Goal: Check status: Check status

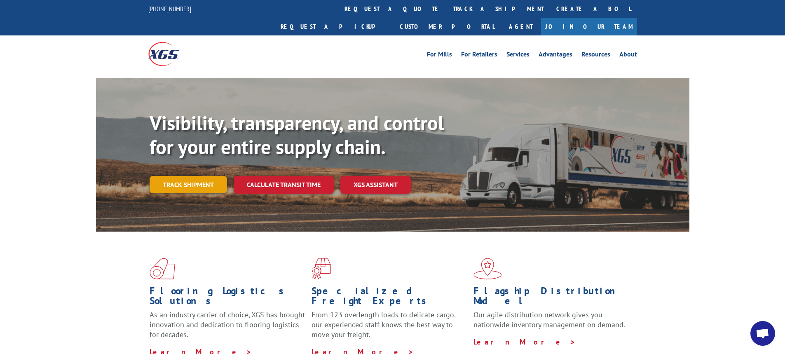
click at [200, 176] on link "Track shipment" at bounding box center [187, 184] width 77 height 17
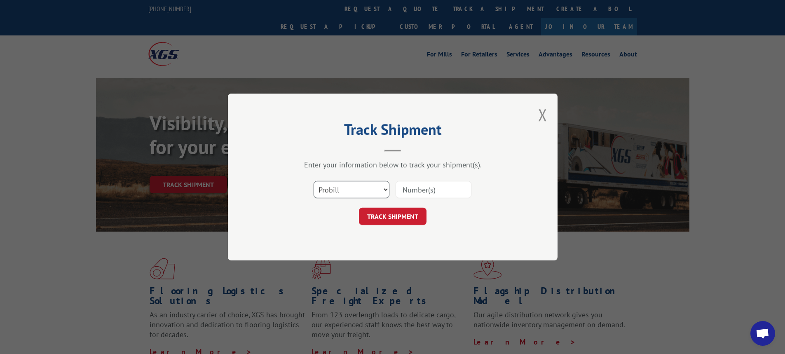
click at [384, 190] on select "Select category... Probill BOL PO" at bounding box center [351, 189] width 76 height 17
select select "bol"
click at [313, 181] on select "Select category... Probill BOL PO" at bounding box center [351, 189] width 76 height 17
click at [410, 192] on input at bounding box center [433, 189] width 76 height 17
type input "6003470"
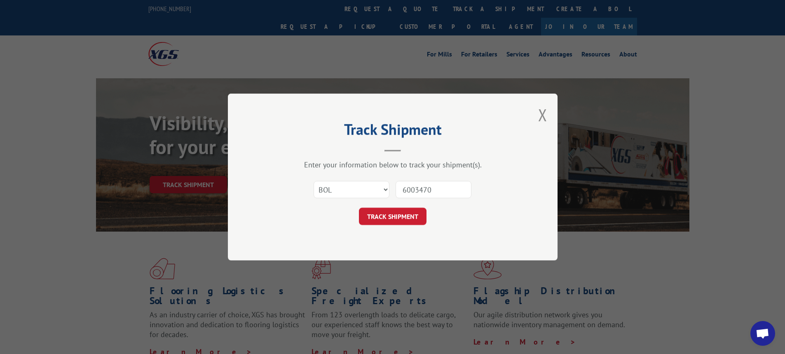
click button "TRACK SHIPMENT" at bounding box center [393, 216] width 68 height 17
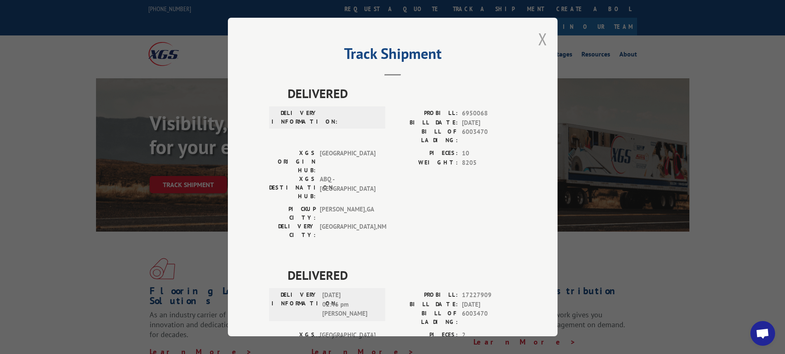
click at [541, 41] on button "Close modal" at bounding box center [542, 39] width 9 height 22
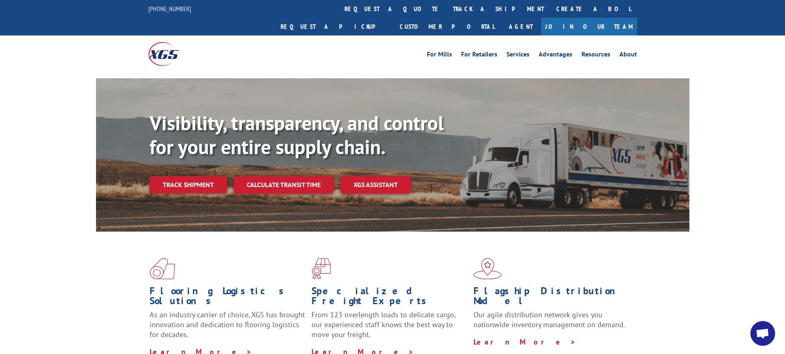
click at [184, 176] on link "Track shipment" at bounding box center [187, 184] width 77 height 17
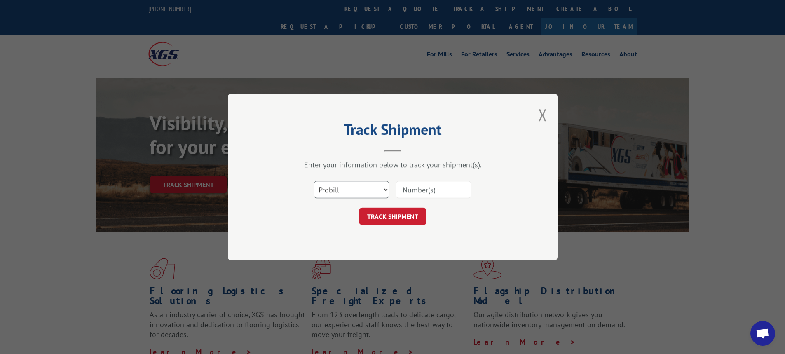
click at [387, 190] on select "Select category... Probill BOL PO" at bounding box center [351, 189] width 76 height 17
select select "bol"
click at [313, 181] on select "Select category... Probill BOL PO" at bounding box center [351, 189] width 76 height 17
click at [409, 189] on input at bounding box center [433, 189] width 76 height 17
type input "6021698"
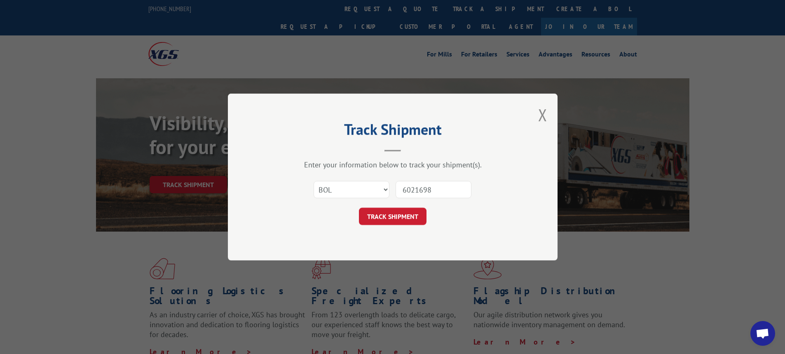
click button "TRACK SHIPMENT" at bounding box center [393, 216] width 68 height 17
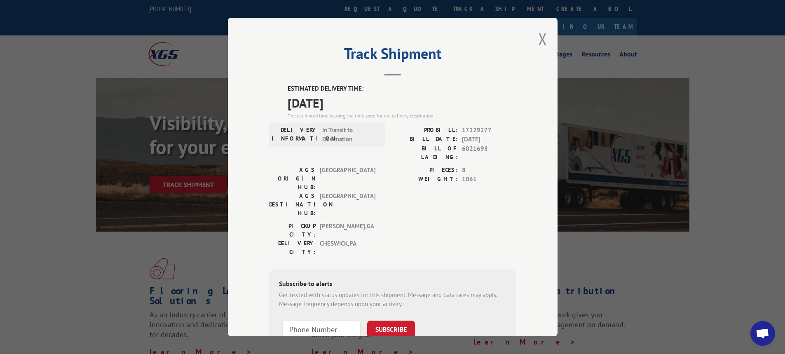
click at [545, 36] on div "Track Shipment ESTIMATED DELIVERY TIME: [DATE] The estimated time is using the …" at bounding box center [392, 177] width 329 height 318
click at [540, 37] on button "Close modal" at bounding box center [542, 39] width 9 height 22
click at [540, 51] on li "Advantages" at bounding box center [555, 55] width 43 height 9
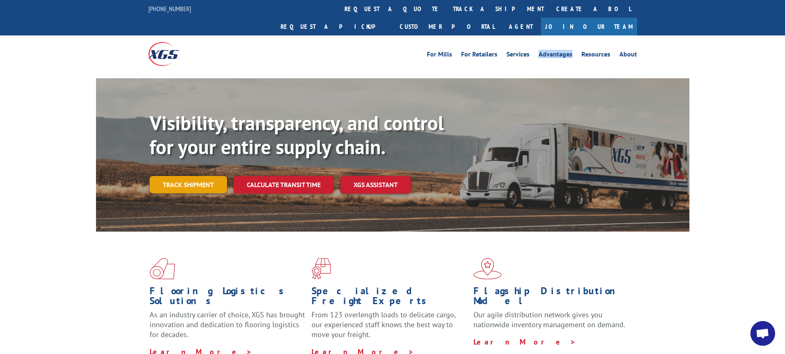
click at [192, 176] on link "Track shipment" at bounding box center [187, 184] width 77 height 17
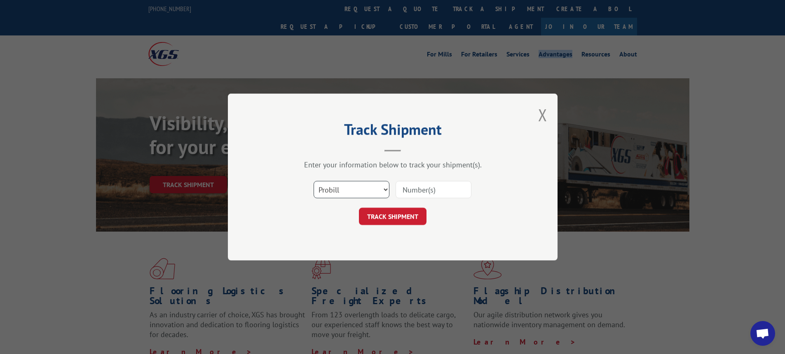
click at [386, 188] on select "Select category... Probill BOL PO" at bounding box center [351, 189] width 76 height 17
select select "bol"
click at [313, 181] on select "Select category... Probill BOL PO" at bounding box center [351, 189] width 76 height 17
click at [425, 187] on input at bounding box center [433, 189] width 76 height 17
type input "6100045249"
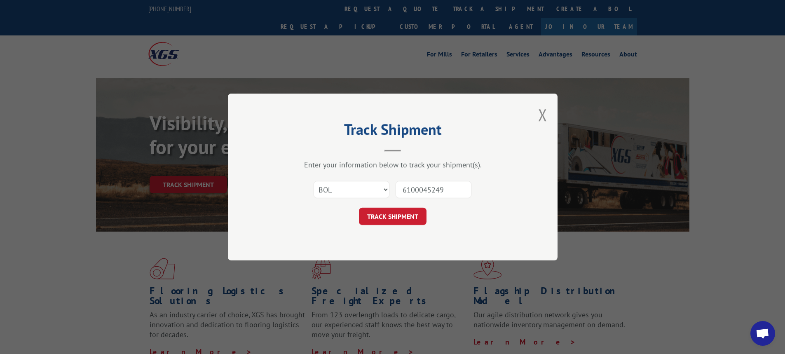
click button "TRACK SHIPMENT" at bounding box center [393, 216] width 68 height 17
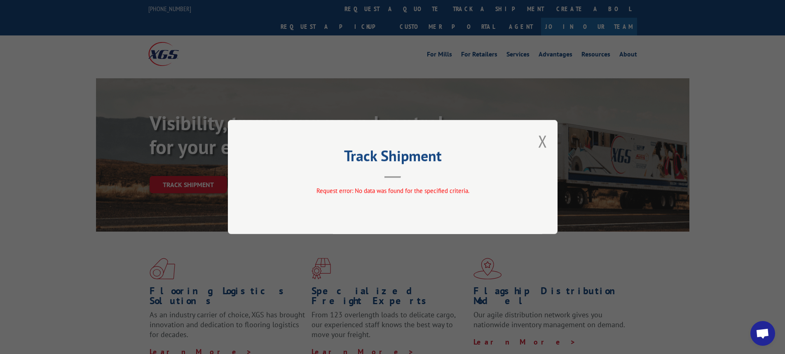
click at [548, 136] on div "Track Shipment Request error: No data was found for the specified criteria." at bounding box center [392, 177] width 329 height 114
click at [545, 142] on button "Close modal" at bounding box center [542, 141] width 9 height 22
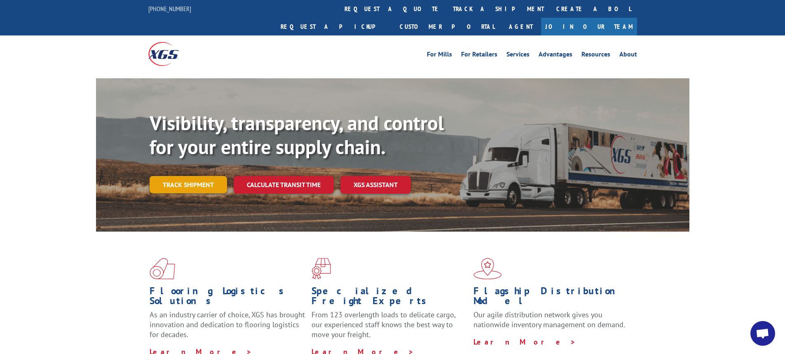
click at [198, 176] on link "Track shipment" at bounding box center [187, 184] width 77 height 17
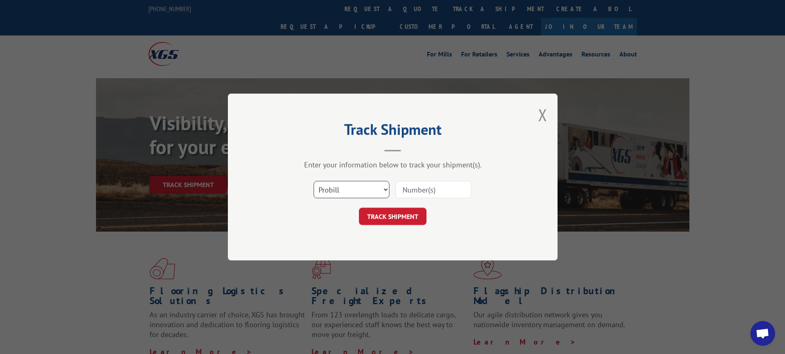
click at [385, 186] on select "Select category... Probill BOL PO" at bounding box center [351, 189] width 76 height 17
select select "bol"
click at [313, 181] on select "Select category... Probill BOL PO" at bounding box center [351, 189] width 76 height 17
click at [410, 185] on input at bounding box center [433, 189] width 76 height 17
type input "6100047245"
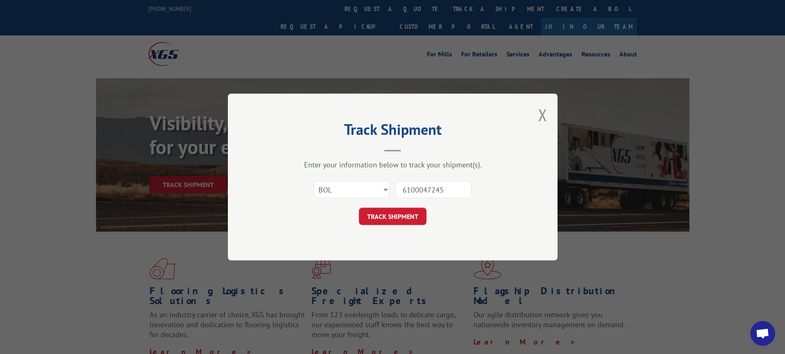
click button "TRACK SHIPMENT" at bounding box center [393, 216] width 68 height 17
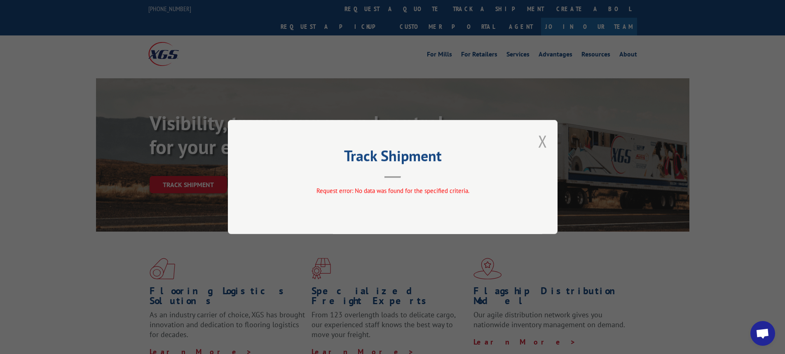
click at [544, 139] on button "Close modal" at bounding box center [542, 141] width 9 height 22
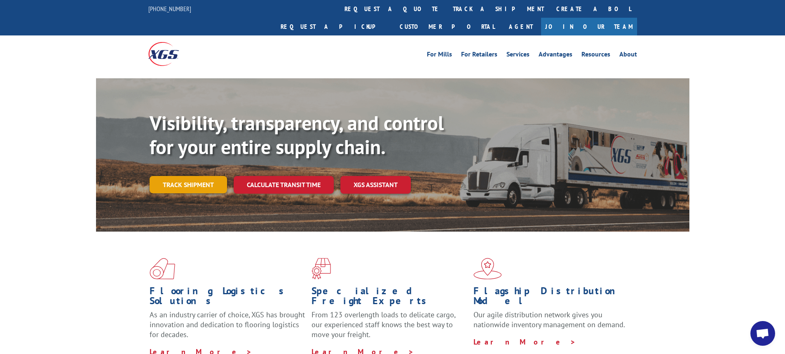
click at [197, 176] on link "Track shipment" at bounding box center [187, 184] width 77 height 17
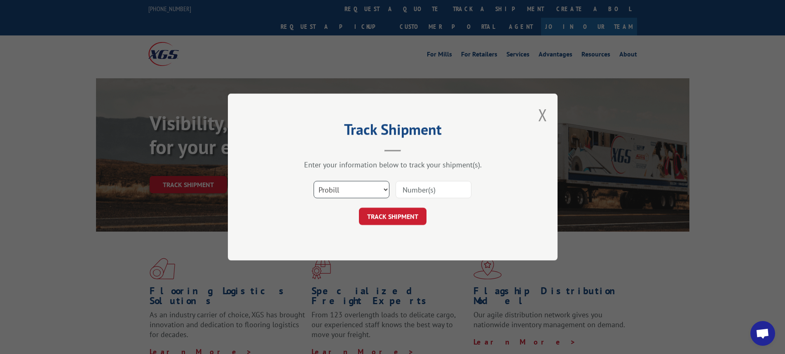
click at [385, 189] on select "Select category... Probill BOL PO" at bounding box center [351, 189] width 76 height 17
select select "bol"
click at [313, 181] on select "Select category... Probill BOL PO" at bounding box center [351, 189] width 76 height 17
click at [454, 188] on input at bounding box center [433, 189] width 76 height 17
type input "6025125"
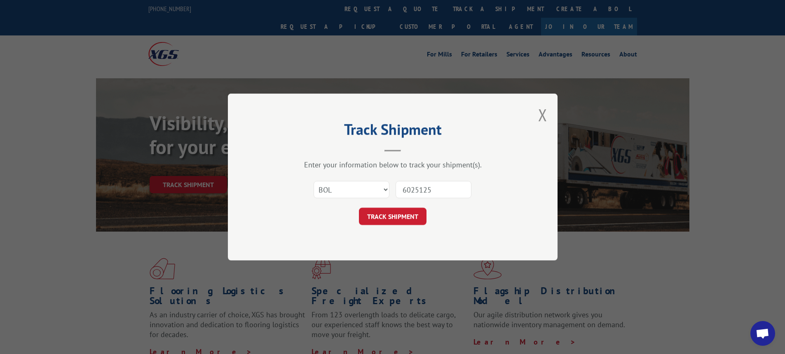
click button "TRACK SHIPMENT" at bounding box center [393, 216] width 68 height 17
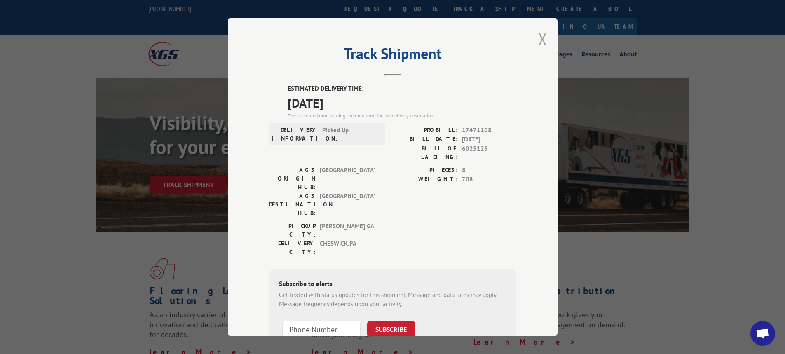
click at [540, 40] on button "Close modal" at bounding box center [542, 39] width 9 height 22
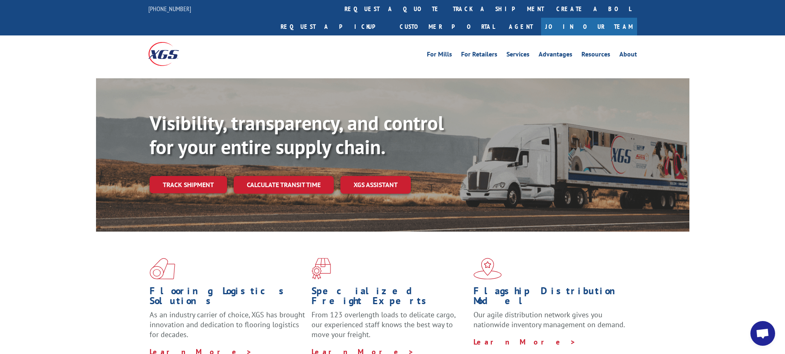
click at [176, 176] on link "Track shipment" at bounding box center [187, 184] width 77 height 17
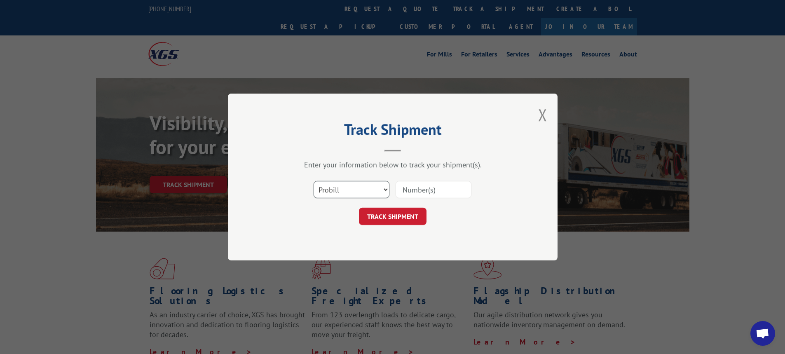
click at [384, 188] on select "Select category... Probill BOL PO" at bounding box center [351, 189] width 76 height 17
select select "bol"
click at [313, 181] on select "Select category... Probill BOL PO" at bounding box center [351, 189] width 76 height 17
click at [413, 190] on input at bounding box center [433, 189] width 76 height 17
type input "6025955"
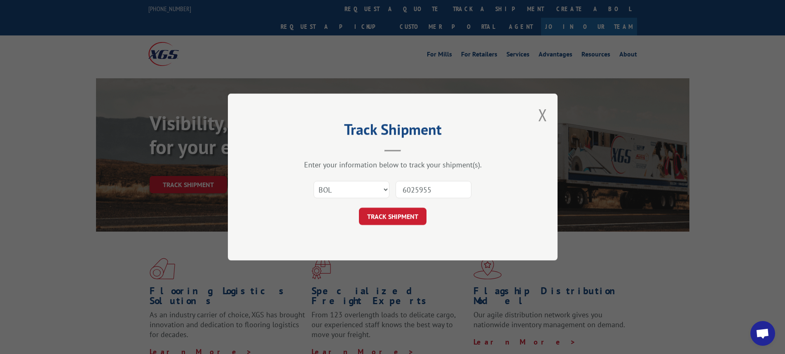
click button "TRACK SHIPMENT" at bounding box center [393, 216] width 68 height 17
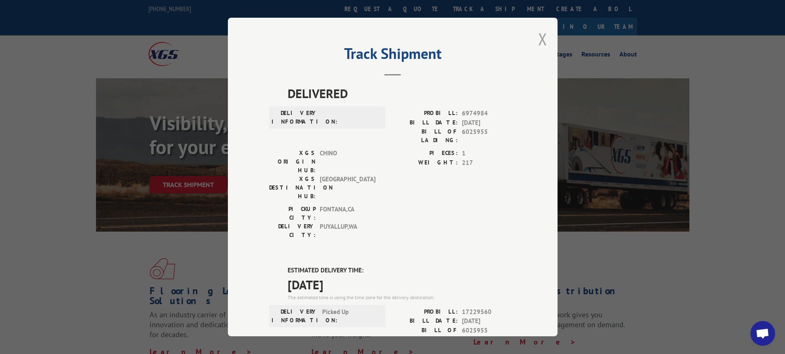
click at [540, 37] on button "Close modal" at bounding box center [542, 39] width 9 height 22
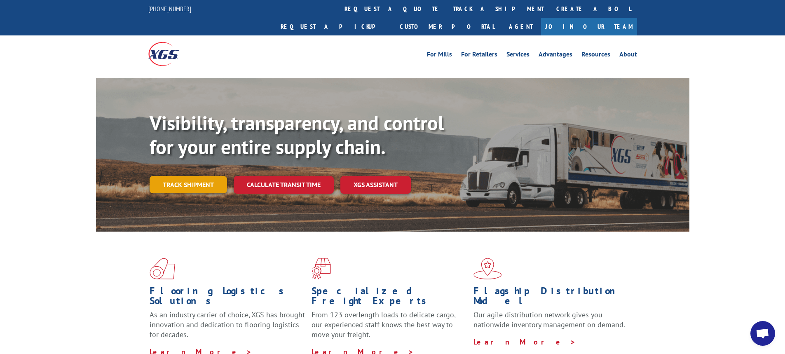
click at [202, 176] on link "Track shipment" at bounding box center [187, 184] width 77 height 17
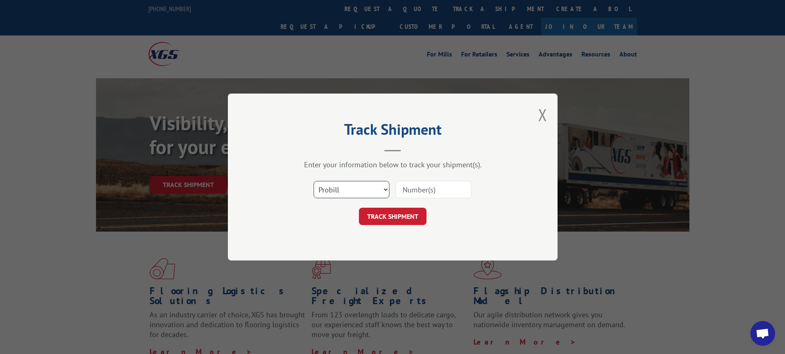
click at [386, 191] on select "Select category... Probill BOL PO" at bounding box center [351, 189] width 76 height 17
select select "bol"
click at [313, 181] on select "Select category... Probill BOL PO" at bounding box center [351, 189] width 76 height 17
click at [418, 188] on input at bounding box center [433, 189] width 76 height 17
type input "6017539"
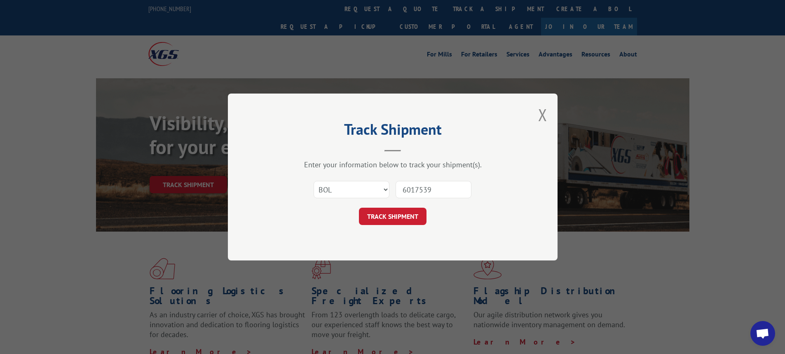
click button "TRACK SHIPMENT" at bounding box center [393, 216] width 68 height 17
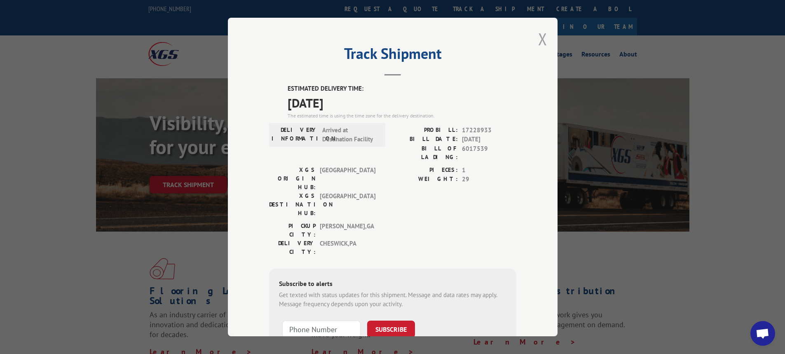
click at [538, 38] on button "Close modal" at bounding box center [542, 39] width 9 height 22
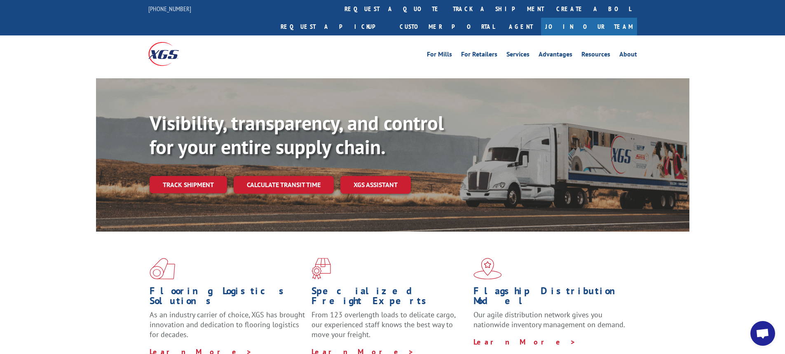
click at [197, 176] on link "Track shipment" at bounding box center [187, 184] width 77 height 17
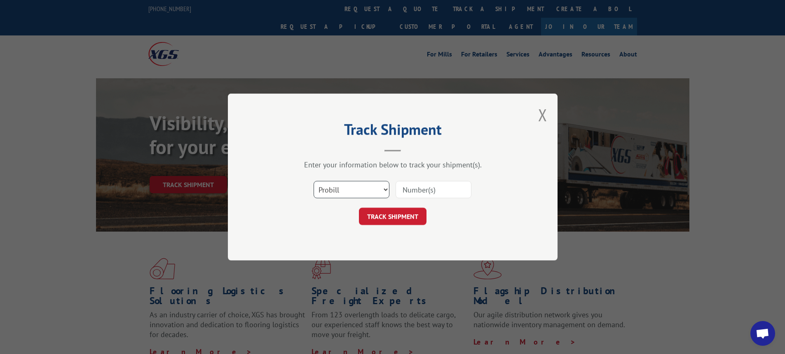
click at [385, 187] on select "Select category... Probill BOL PO" at bounding box center [351, 189] width 76 height 17
select select "bol"
click at [313, 181] on select "Select category... Probill BOL PO" at bounding box center [351, 189] width 76 height 17
click at [406, 180] on div at bounding box center [433, 189] width 76 height 19
click at [405, 189] on input at bounding box center [433, 189] width 76 height 17
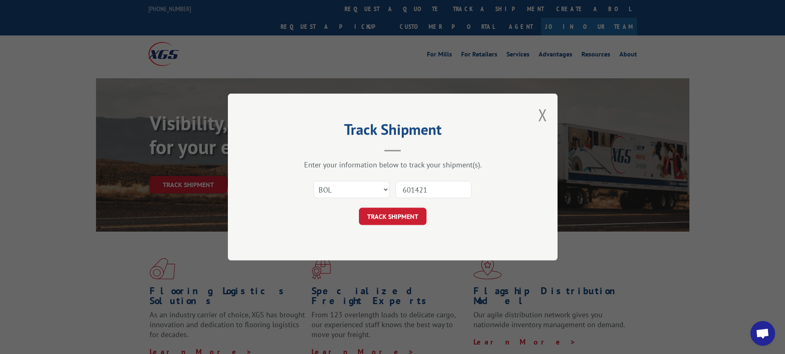
type input "6014216"
click button "TRACK SHIPMENT" at bounding box center [393, 216] width 68 height 17
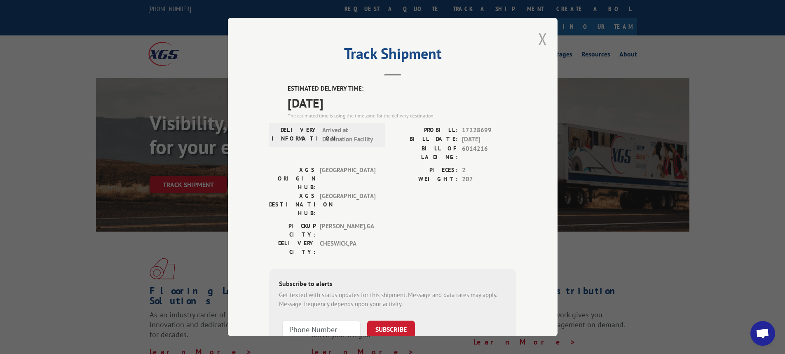
click at [543, 43] on button "Close modal" at bounding box center [542, 39] width 9 height 22
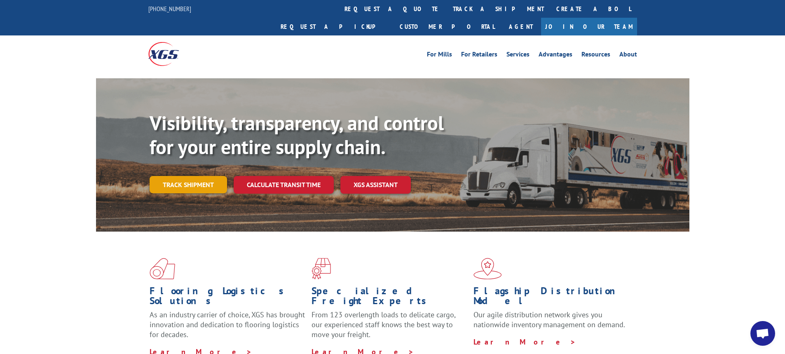
click at [205, 176] on link "Track shipment" at bounding box center [187, 184] width 77 height 17
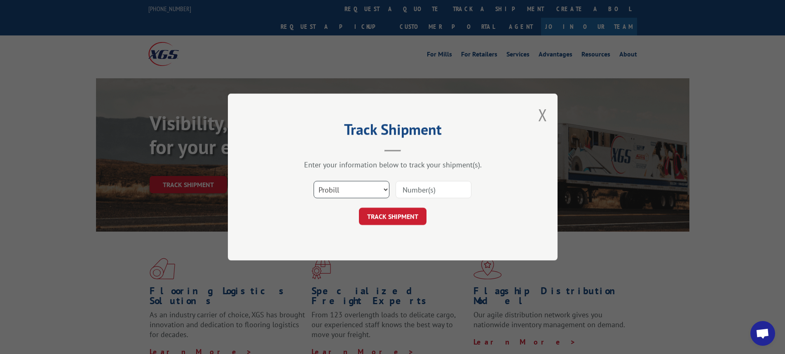
drag, startPoint x: 385, startPoint y: 191, endPoint x: 379, endPoint y: 197, distance: 8.8
click at [385, 191] on select "Select category... Probill BOL PO" at bounding box center [351, 189] width 76 height 17
select select "bol"
click at [313, 181] on select "Select category... Probill BOL PO" at bounding box center [351, 189] width 76 height 17
click at [403, 192] on input at bounding box center [433, 189] width 76 height 17
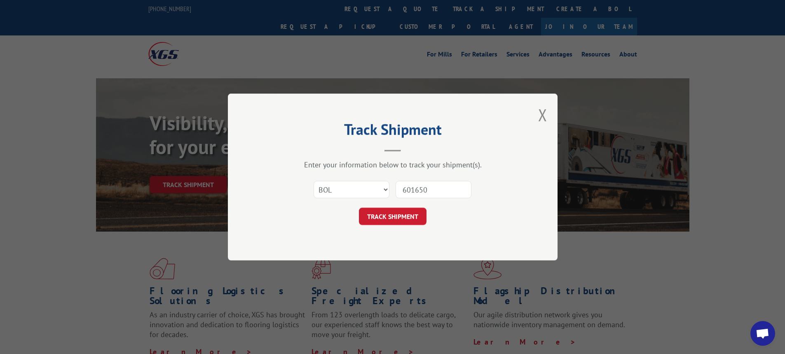
type input "6016502"
click button "TRACK SHIPMENT" at bounding box center [393, 216] width 68 height 17
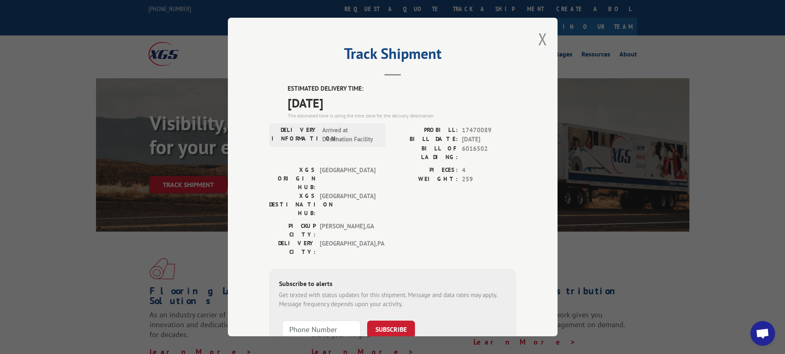
click at [533, 35] on div "Track Shipment ESTIMATED DELIVERY TIME: [DATE] The estimated time is using the …" at bounding box center [392, 177] width 329 height 318
click at [541, 36] on button "Close modal" at bounding box center [542, 39] width 9 height 22
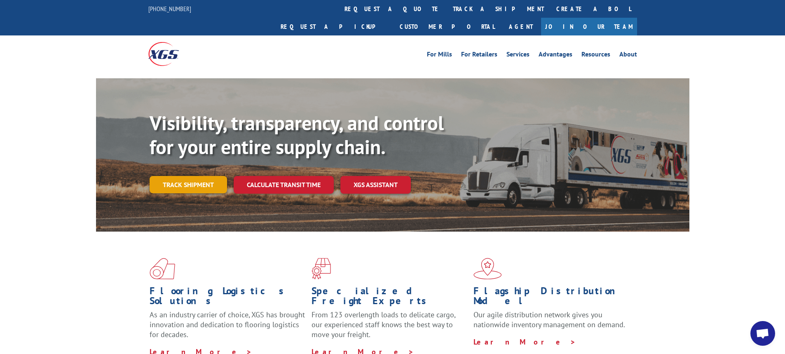
click at [198, 176] on link "Track shipment" at bounding box center [187, 184] width 77 height 17
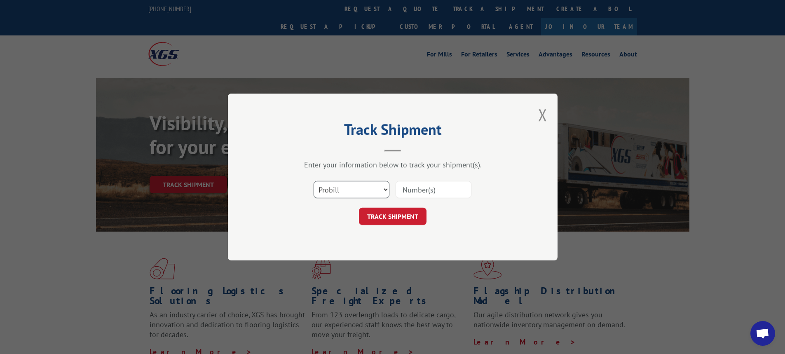
click at [385, 193] on select "Select category... Probill BOL PO" at bounding box center [351, 189] width 76 height 17
select select "bol"
click at [313, 181] on select "Select category... Probill BOL PO" at bounding box center [351, 189] width 76 height 17
click at [404, 198] on input at bounding box center [433, 189] width 76 height 17
click at [404, 193] on input at bounding box center [433, 189] width 76 height 17
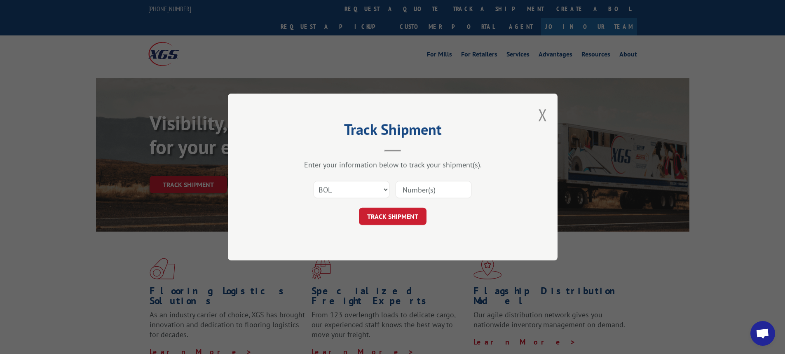
click at [404, 193] on input at bounding box center [433, 189] width 76 height 17
type input "6015377"
click button "TRACK SHIPMENT" at bounding box center [393, 216] width 68 height 17
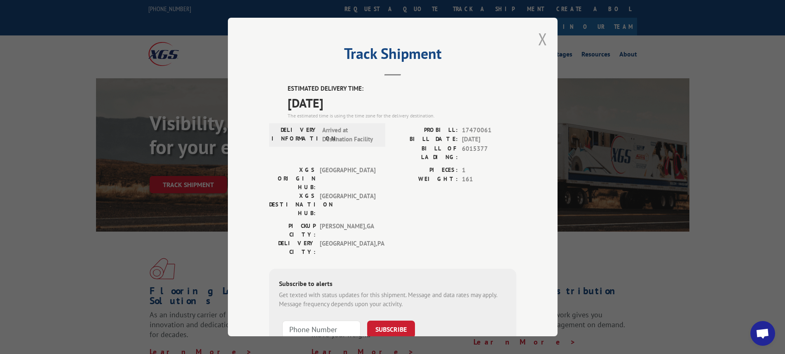
click at [540, 36] on button "Close modal" at bounding box center [542, 39] width 9 height 22
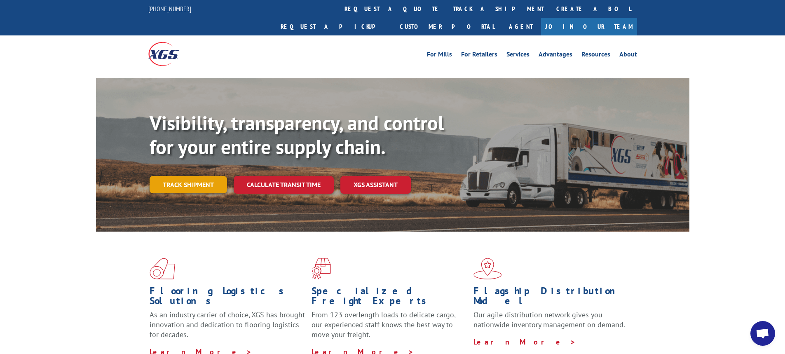
click at [185, 176] on link "Track shipment" at bounding box center [187, 184] width 77 height 17
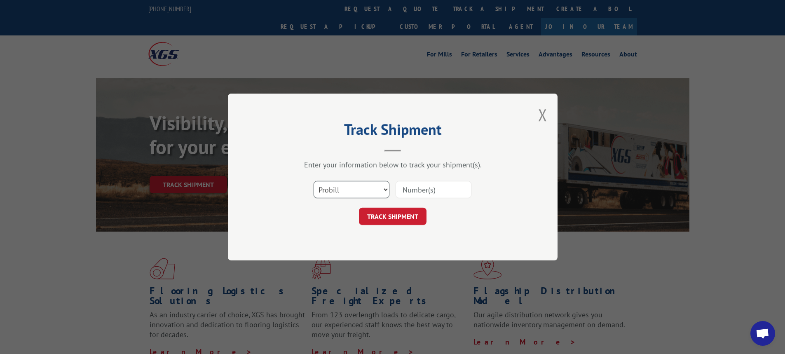
click at [385, 190] on select "Select category... Probill BOL PO" at bounding box center [351, 189] width 76 height 17
click at [385, 189] on select "Select category... Probill BOL PO" at bounding box center [351, 189] width 76 height 17
select select "bol"
click at [313, 181] on select "Select category... Probill BOL PO" at bounding box center [351, 189] width 76 height 17
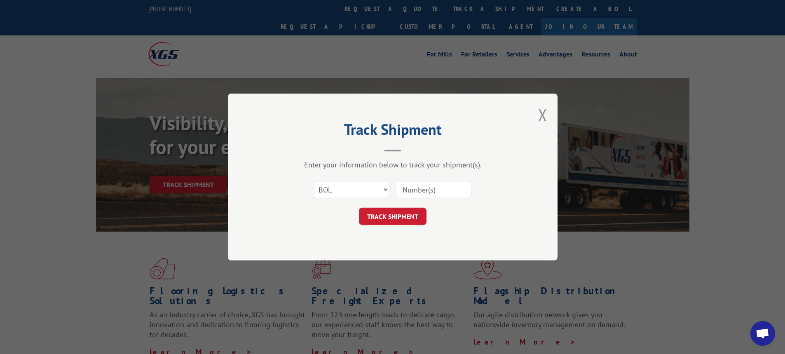
click at [419, 193] on input at bounding box center [433, 189] width 76 height 17
type input "54394679"
click button "TRACK SHIPMENT" at bounding box center [393, 216] width 68 height 17
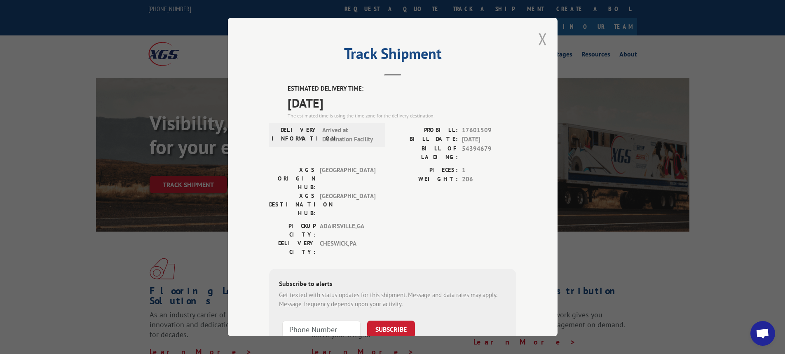
click at [542, 43] on button "Close modal" at bounding box center [542, 39] width 9 height 22
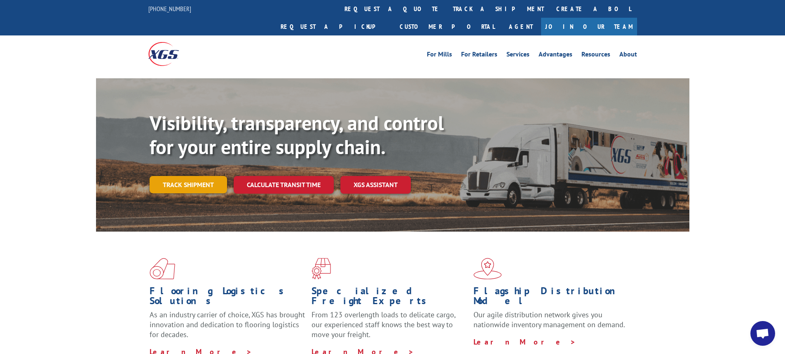
click at [199, 176] on link "Track shipment" at bounding box center [187, 184] width 77 height 17
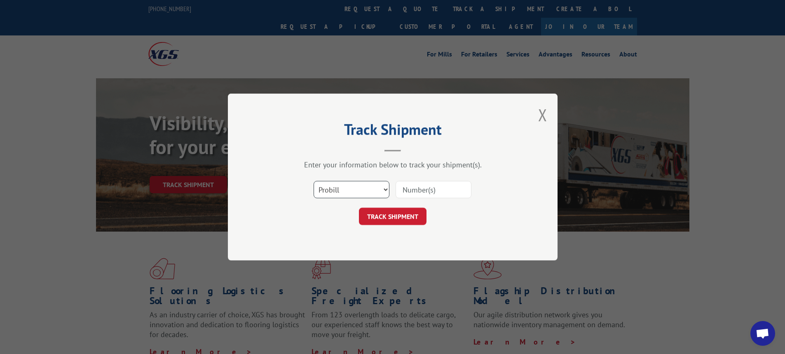
click at [384, 190] on select "Select category... Probill BOL PO" at bounding box center [351, 189] width 76 height 17
select select "bol"
click at [313, 181] on select "Select category... Probill BOL PO" at bounding box center [351, 189] width 76 height 17
click at [420, 189] on input at bounding box center [433, 189] width 76 height 17
type input "6016624"
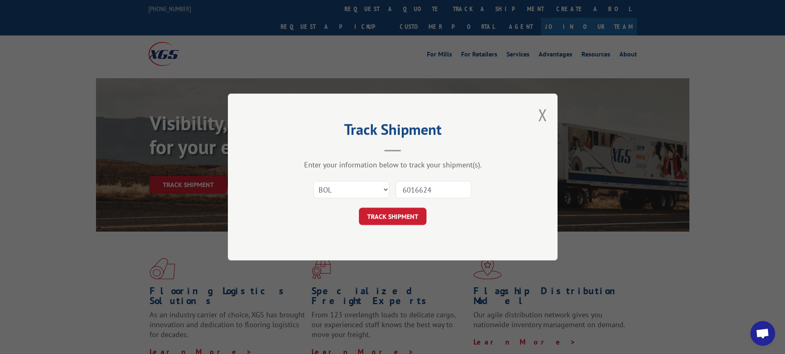
click button "TRACK SHIPMENT" at bounding box center [393, 216] width 68 height 17
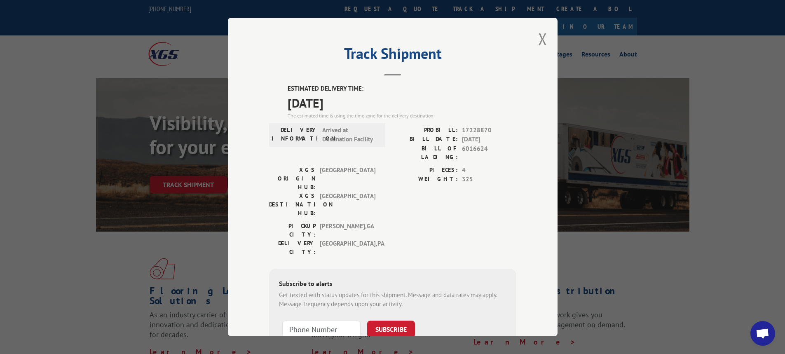
click at [544, 43] on div "Track Shipment ESTIMATED DELIVERY TIME: [DATE] The estimated time is using the …" at bounding box center [392, 177] width 329 height 318
click at [540, 38] on button "Close modal" at bounding box center [542, 39] width 9 height 22
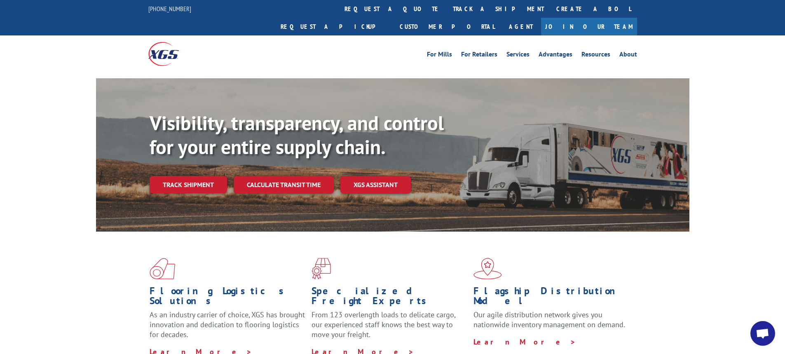
click at [195, 155] on div "Visibility, transparency, and control for your entire supply chain. Track shipm…" at bounding box center [419, 168] width 540 height 115
click at [204, 176] on link "Track shipment" at bounding box center [187, 184] width 77 height 17
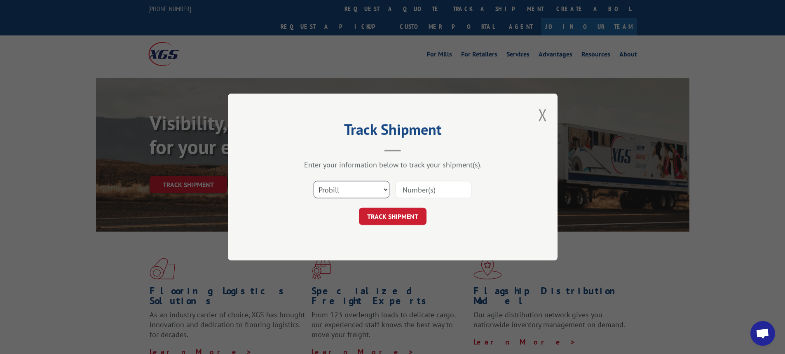
click at [383, 189] on select "Select category... Probill BOL PO" at bounding box center [351, 189] width 76 height 17
select select "bol"
click at [313, 181] on select "Select category... Probill BOL PO" at bounding box center [351, 189] width 76 height 17
click at [412, 190] on input at bounding box center [433, 189] width 76 height 17
type input "6014847"
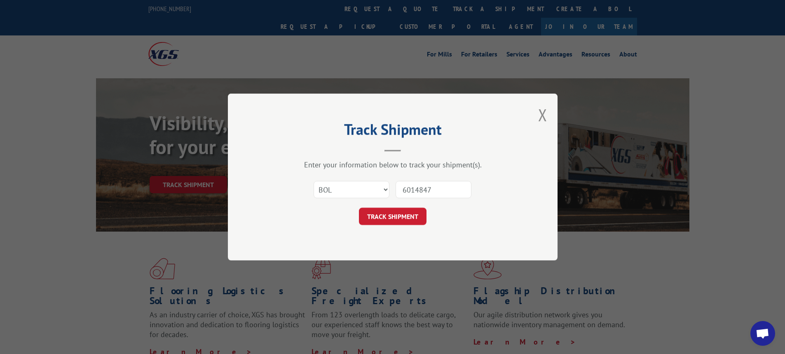
click button "TRACK SHIPMENT" at bounding box center [393, 216] width 68 height 17
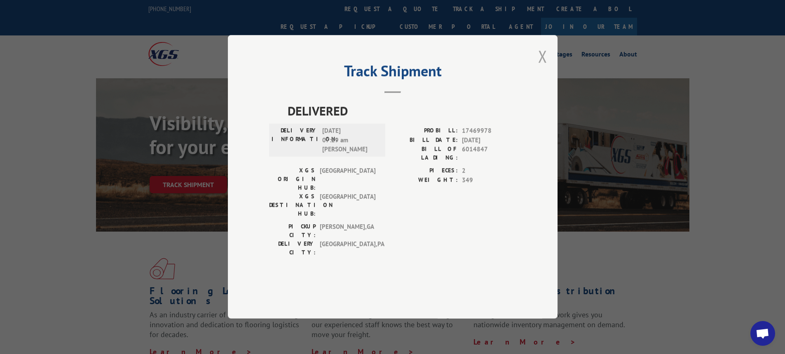
click at [542, 67] on button "Close modal" at bounding box center [542, 56] width 9 height 22
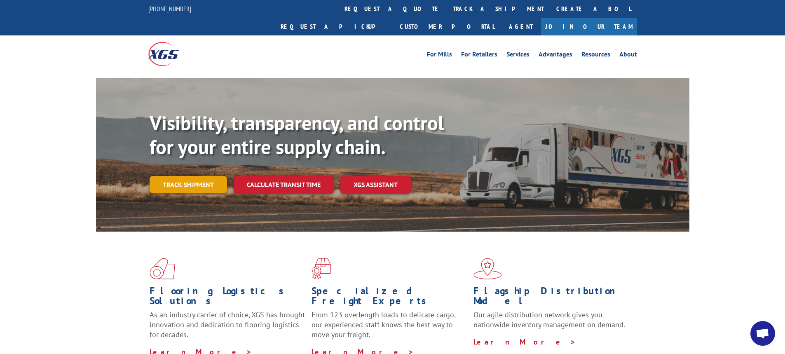
click at [189, 176] on link "Track shipment" at bounding box center [187, 184] width 77 height 17
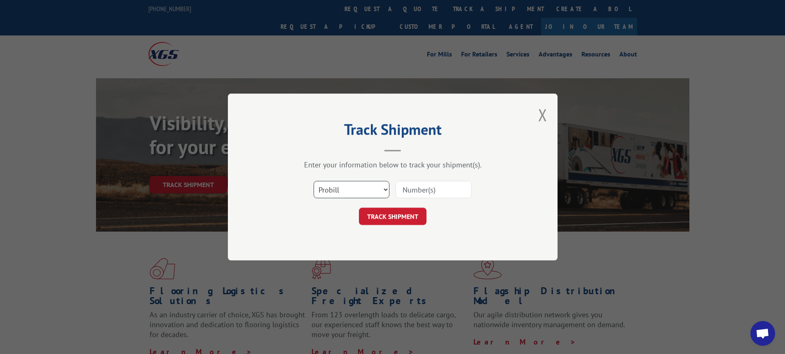
click at [383, 191] on select "Select category... Probill BOL PO" at bounding box center [351, 189] width 76 height 17
select select "bol"
click at [313, 181] on select "Select category... Probill BOL PO" at bounding box center [351, 189] width 76 height 17
click at [422, 195] on input at bounding box center [433, 189] width 76 height 17
type input "6016624"
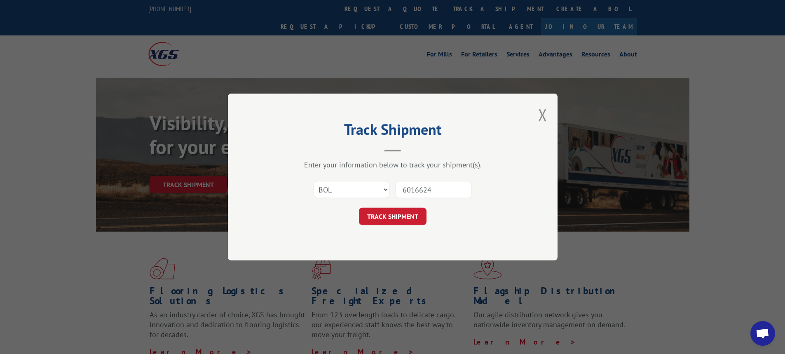
click button "TRACK SHIPMENT" at bounding box center [393, 216] width 68 height 17
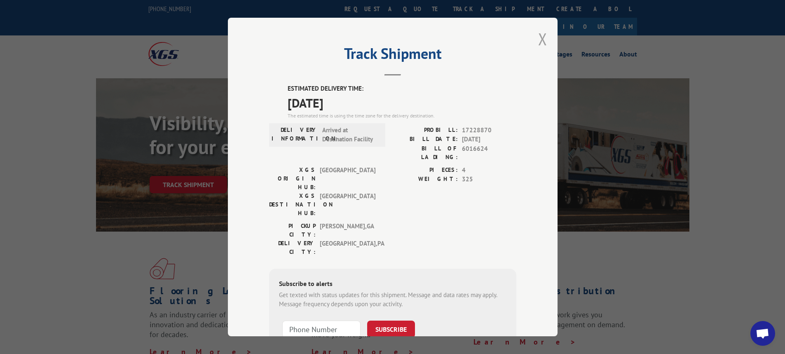
click at [539, 41] on button "Close modal" at bounding box center [542, 39] width 9 height 22
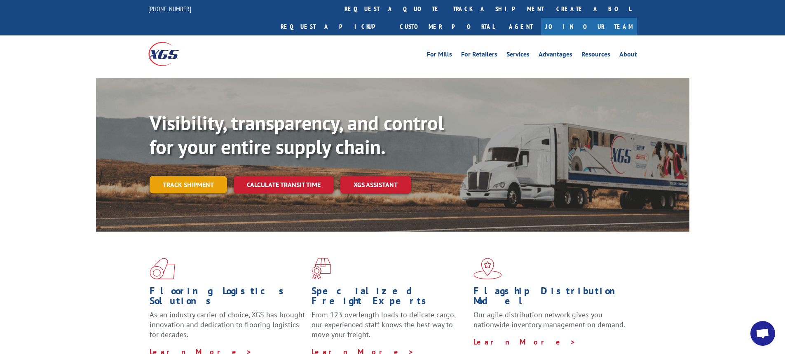
click at [197, 176] on link "Track shipment" at bounding box center [187, 184] width 77 height 17
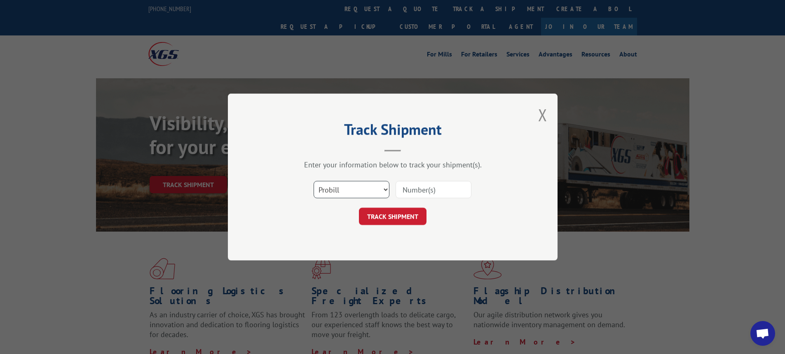
click at [384, 187] on select "Select category... Probill BOL PO" at bounding box center [351, 189] width 76 height 17
select select "bol"
click at [313, 181] on select "Select category... Probill BOL PO" at bounding box center [351, 189] width 76 height 17
click at [415, 188] on input at bounding box center [433, 189] width 76 height 17
type input "6018949"
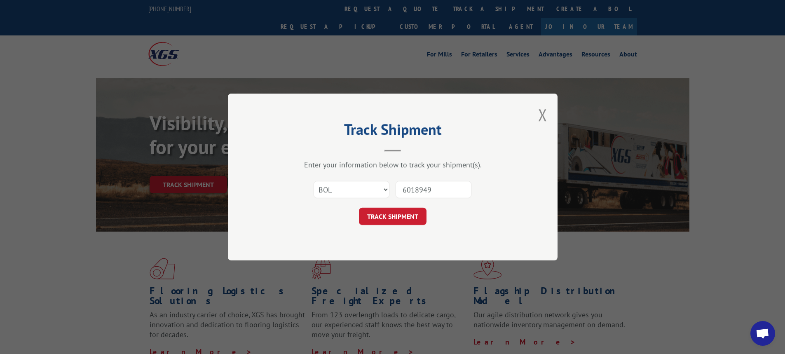
click button "TRACK SHIPMENT" at bounding box center [393, 216] width 68 height 17
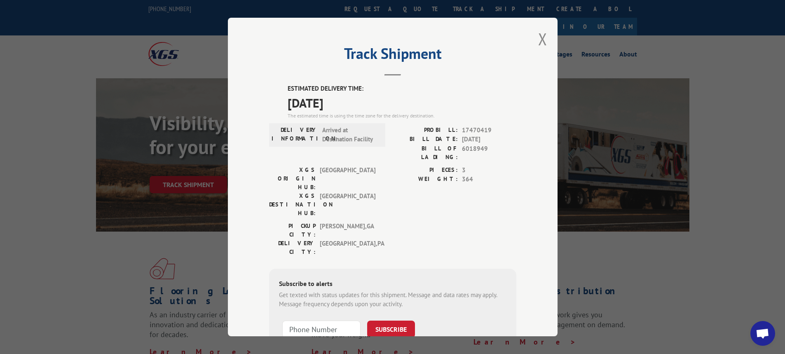
click at [544, 44] on div "Track Shipment ESTIMATED DELIVERY TIME: [DATE] The estimated time is using the …" at bounding box center [392, 177] width 329 height 318
click at [542, 42] on div "Track Shipment ESTIMATED DELIVERY TIME: [DATE] The estimated time is using the …" at bounding box center [392, 177] width 329 height 318
click at [531, 41] on div "Track Shipment ESTIMATED DELIVERY TIME: [DATE] The estimated time is using the …" at bounding box center [392, 177] width 329 height 318
click at [538, 40] on button "Close modal" at bounding box center [542, 39] width 9 height 22
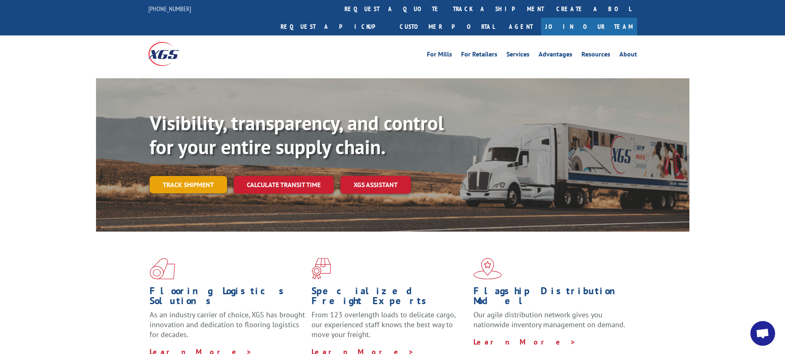
click at [200, 176] on link "Track shipment" at bounding box center [187, 184] width 77 height 17
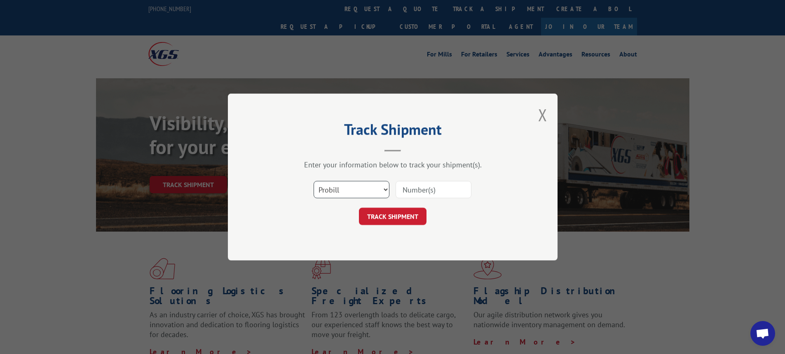
click at [386, 190] on select "Select category... Probill BOL PO" at bounding box center [351, 189] width 76 height 17
select select "bol"
click at [313, 181] on select "Select category... Probill BOL PO" at bounding box center [351, 189] width 76 height 17
click at [413, 189] on input at bounding box center [433, 189] width 76 height 17
type input "6024100"
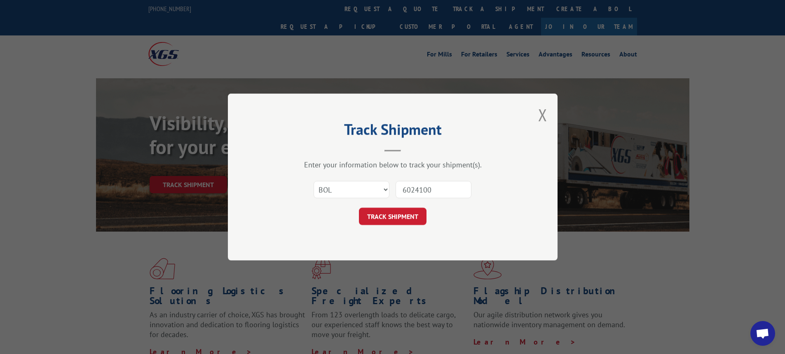
click button "TRACK SHIPMENT" at bounding box center [393, 216] width 68 height 17
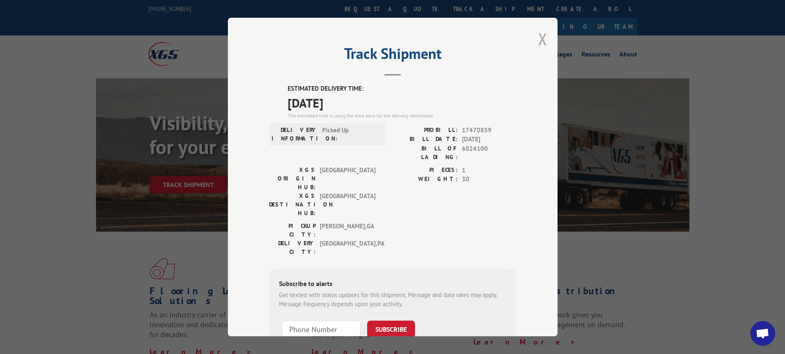
click at [540, 39] on button "Close modal" at bounding box center [542, 39] width 9 height 22
